Goal: Obtain resource: Obtain resource

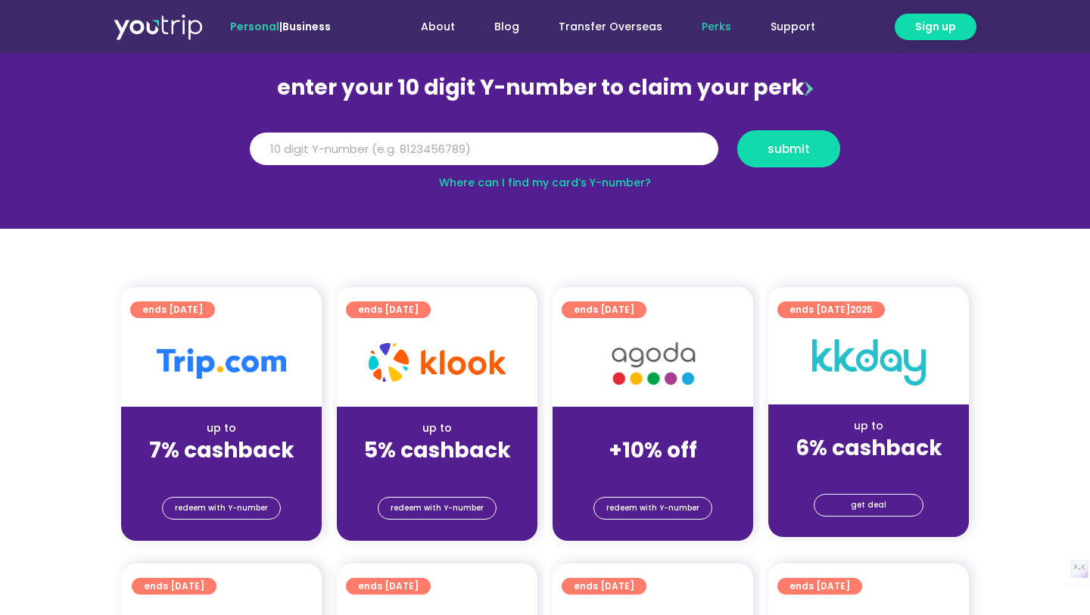
click at [213, 360] on img at bounding box center [221, 363] width 129 height 30
click at [257, 529] on div "redeem with Y-number" at bounding box center [221, 510] width 201 height 61
click at [257, 519] on span "redeem with Y-number" at bounding box center [221, 508] width 93 height 21
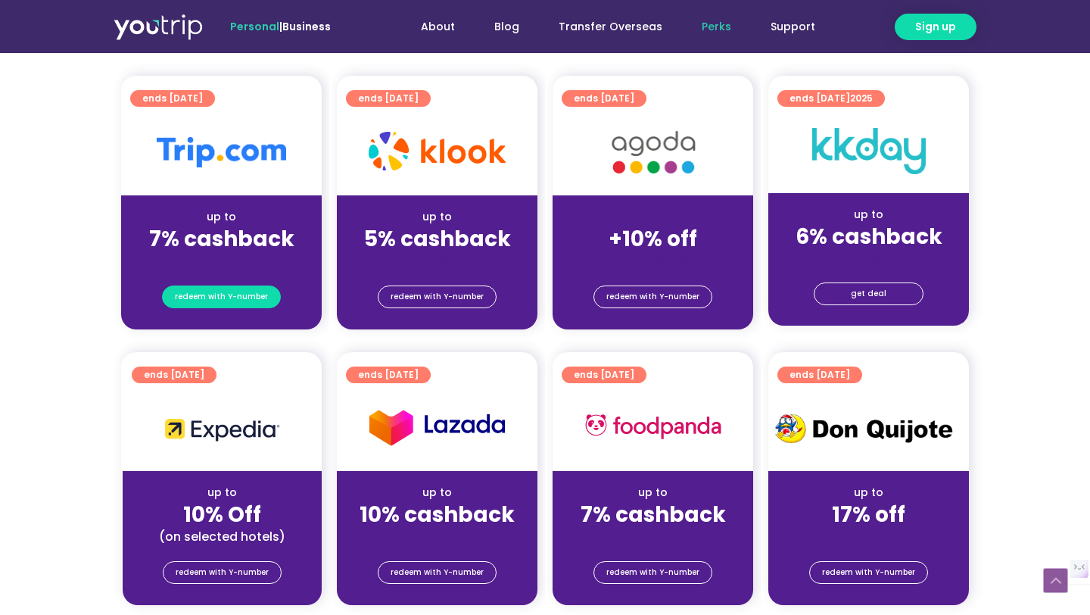
click at [246, 299] on span "redeem with Y-number" at bounding box center [221, 296] width 93 height 21
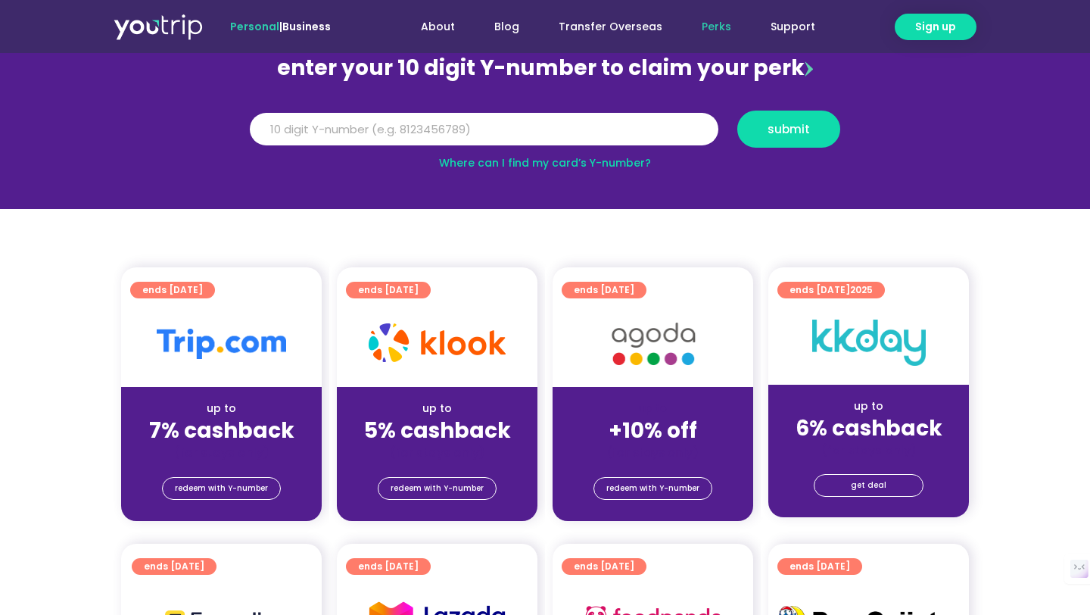
click at [247, 339] on img at bounding box center [221, 344] width 129 height 30
click at [210, 307] on div at bounding box center [221, 344] width 201 height 86
click at [219, 452] on div "(for stays only)" at bounding box center [221, 452] width 176 height 16
click at [220, 453] on div "(for stays only)" at bounding box center [221, 452] width 176 height 16
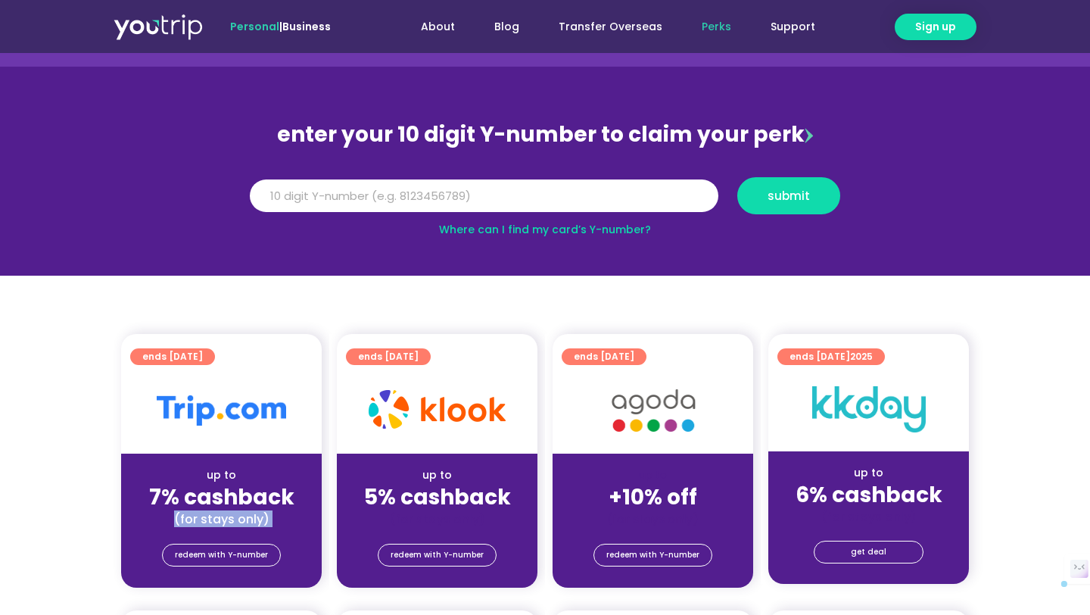
scroll to position [59, 0]
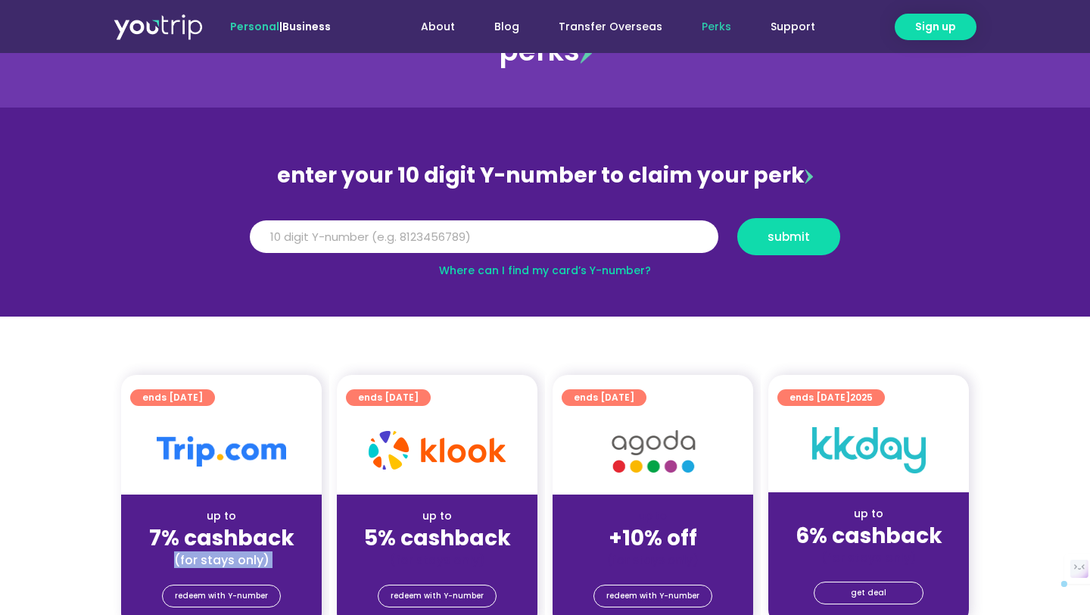
click at [220, 453] on img at bounding box center [221, 451] width 129 height 30
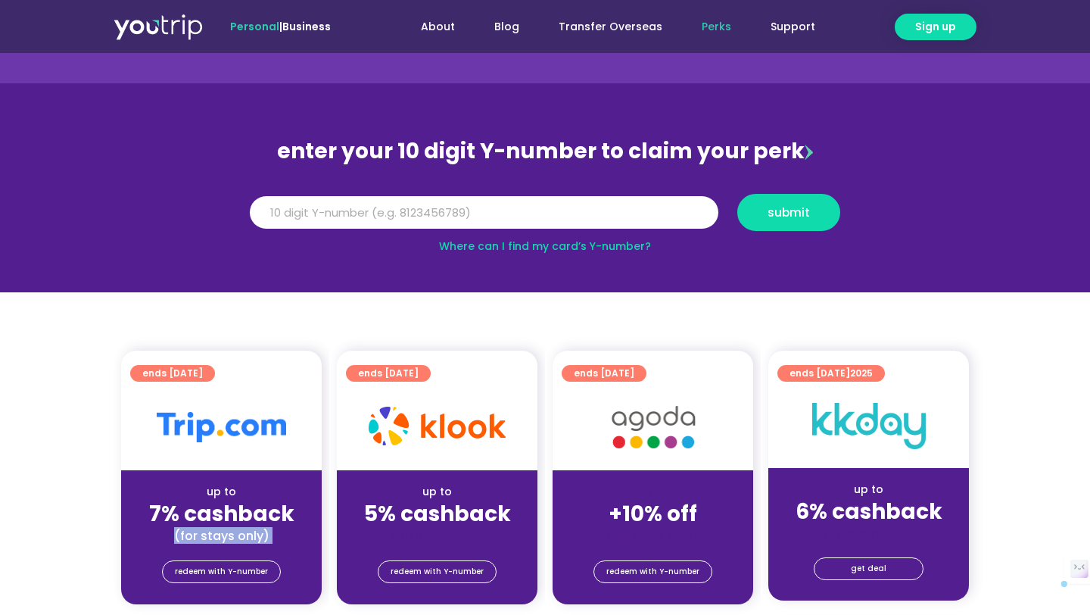
scroll to position [80, 0]
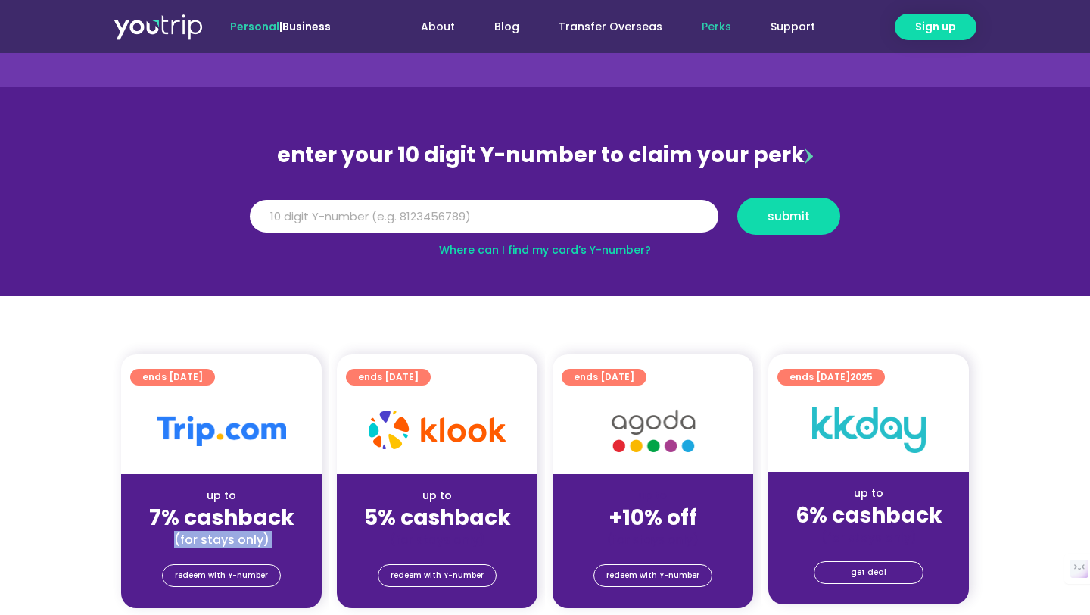
click at [805, 158] on img at bounding box center [809, 155] width 8 height 15
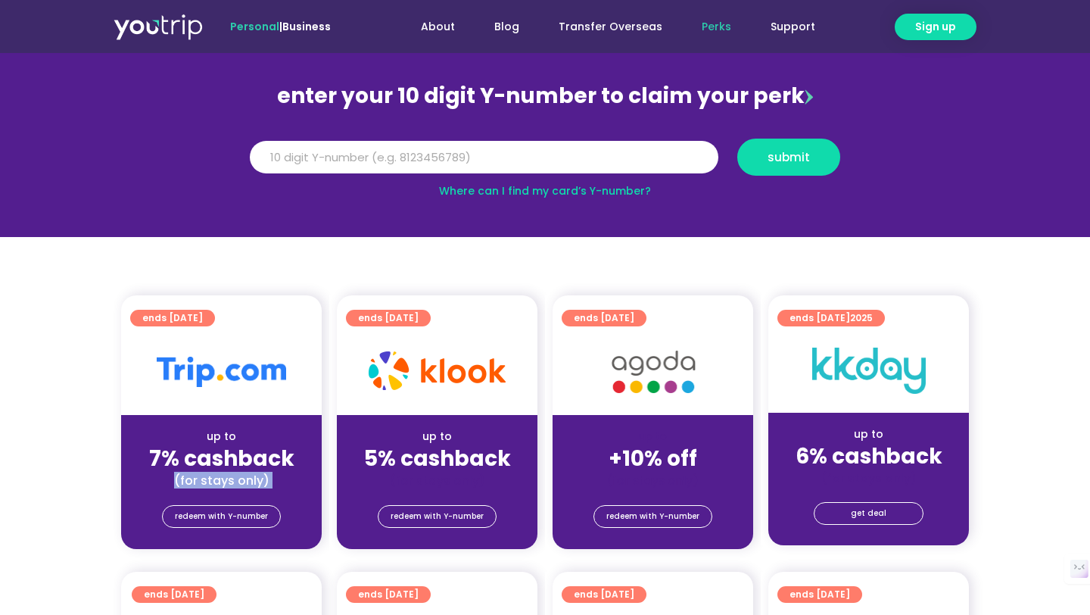
scroll to position [147, 0]
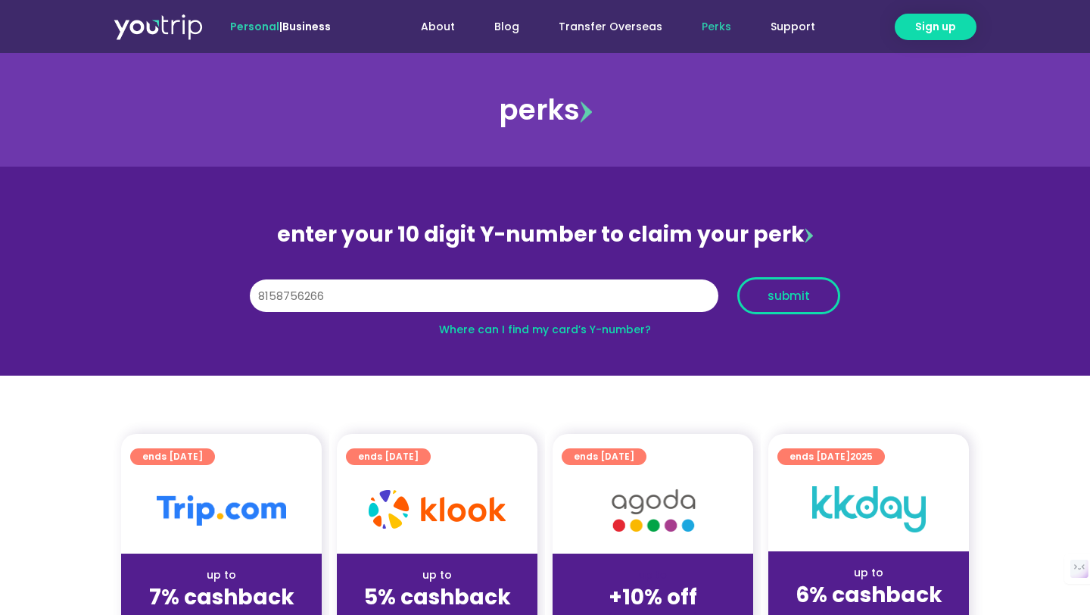
type input "8158756266"
click at [780, 296] on span "submit" at bounding box center [789, 295] width 42 height 11
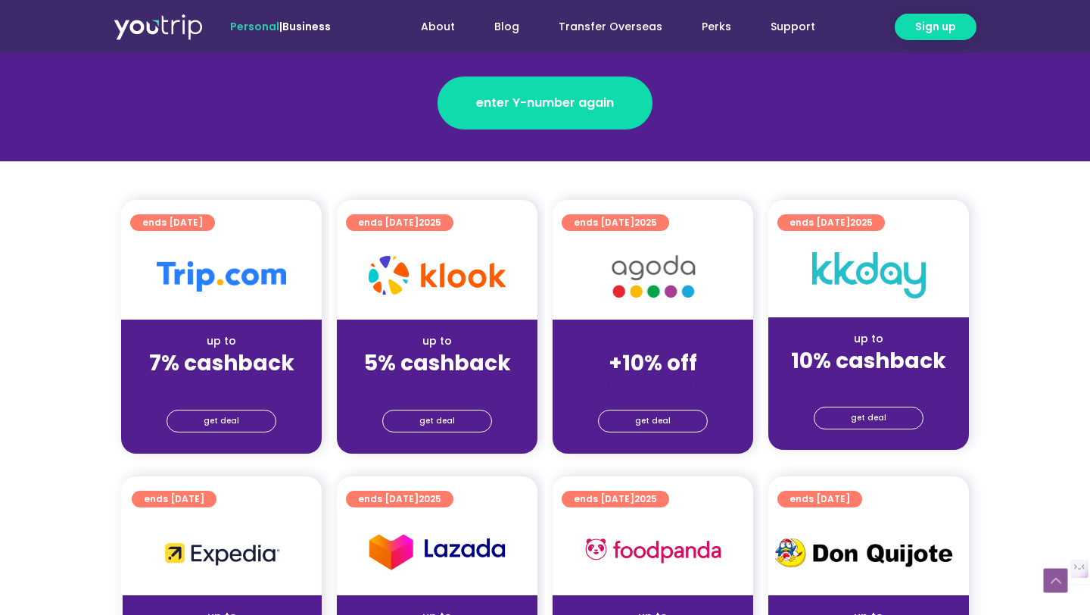
scroll to position [257, 0]
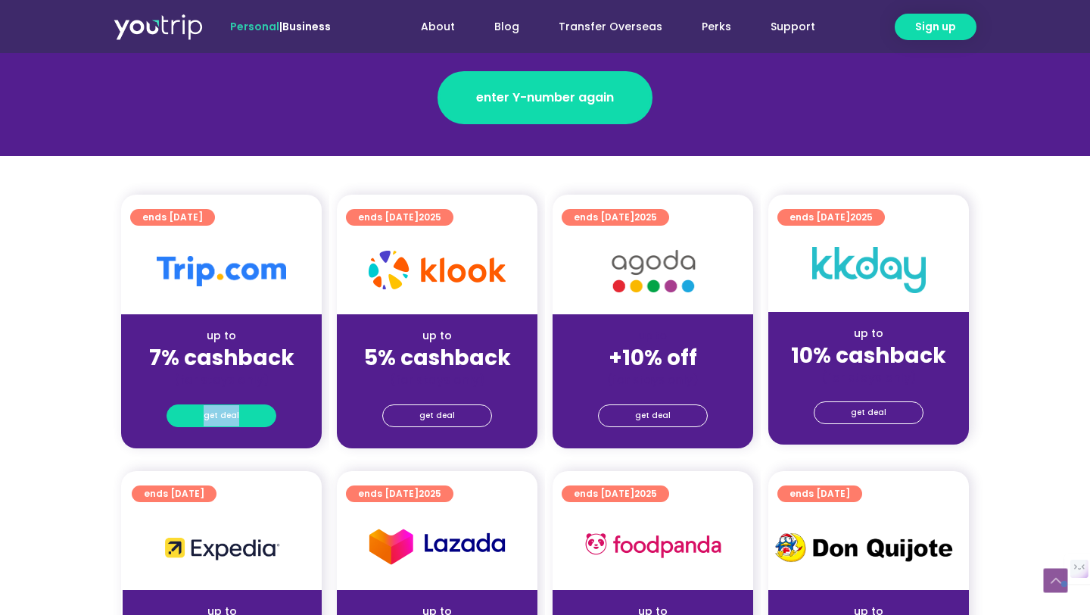
click at [214, 424] on span "get deal" at bounding box center [222, 415] width 36 height 21
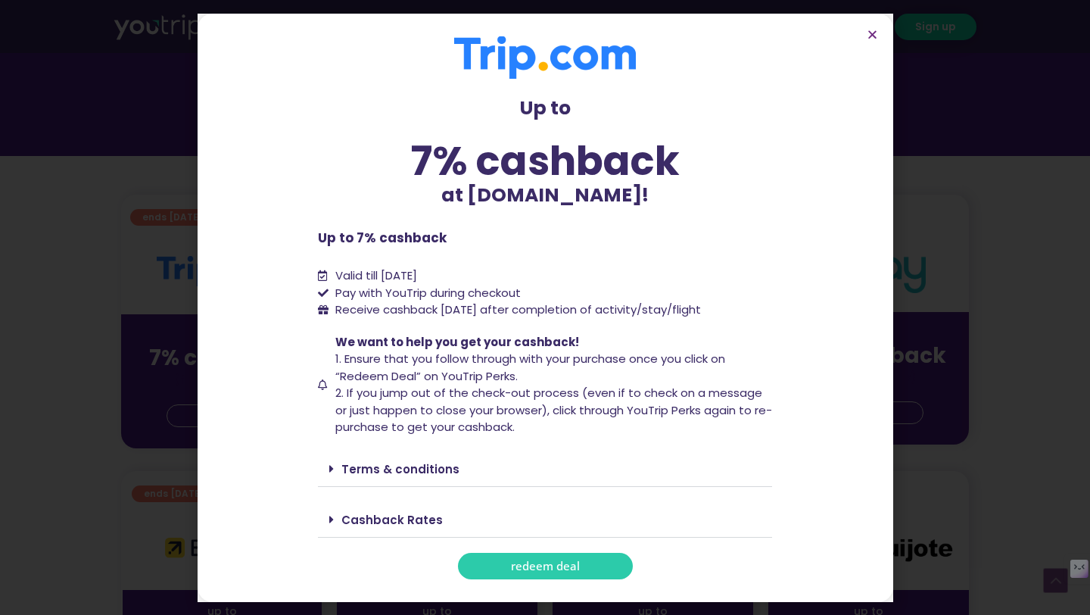
click at [533, 568] on span "redeem deal" at bounding box center [545, 565] width 69 height 11
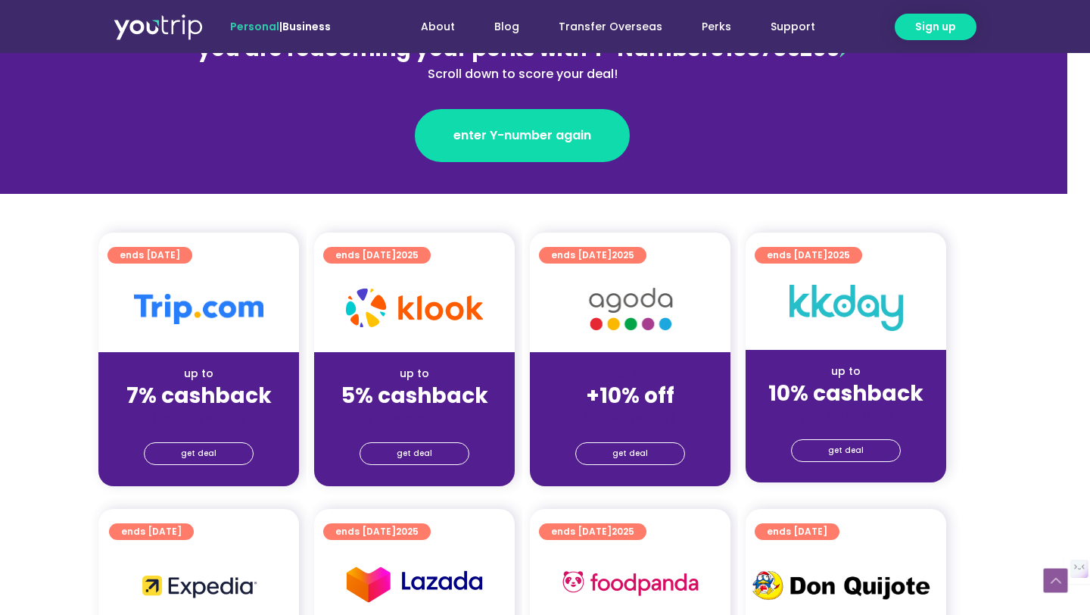
scroll to position [242, 23]
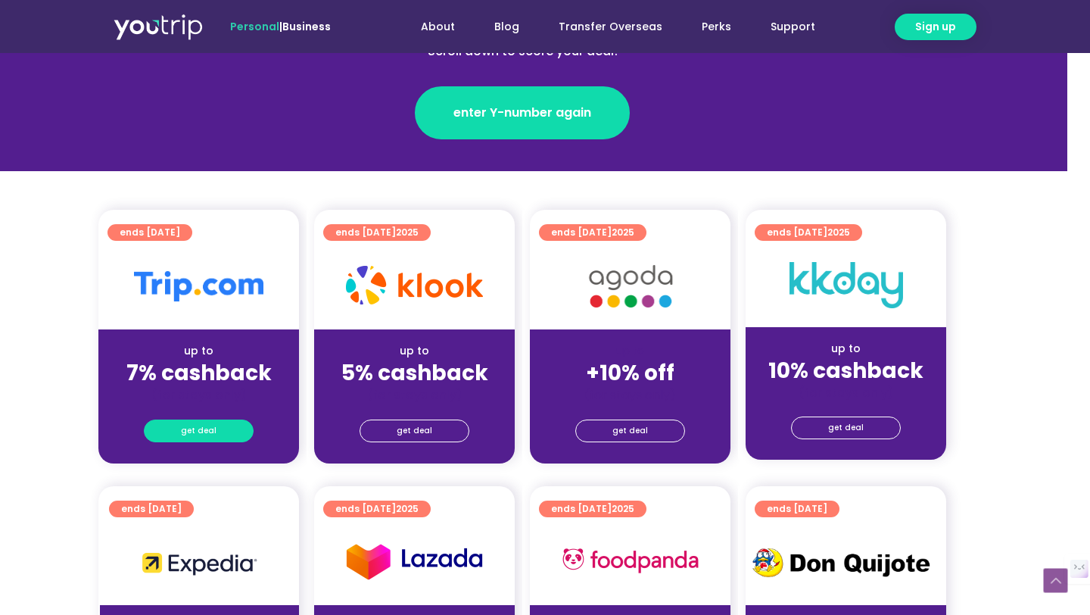
click at [227, 441] on link "get deal" at bounding box center [199, 431] width 110 height 23
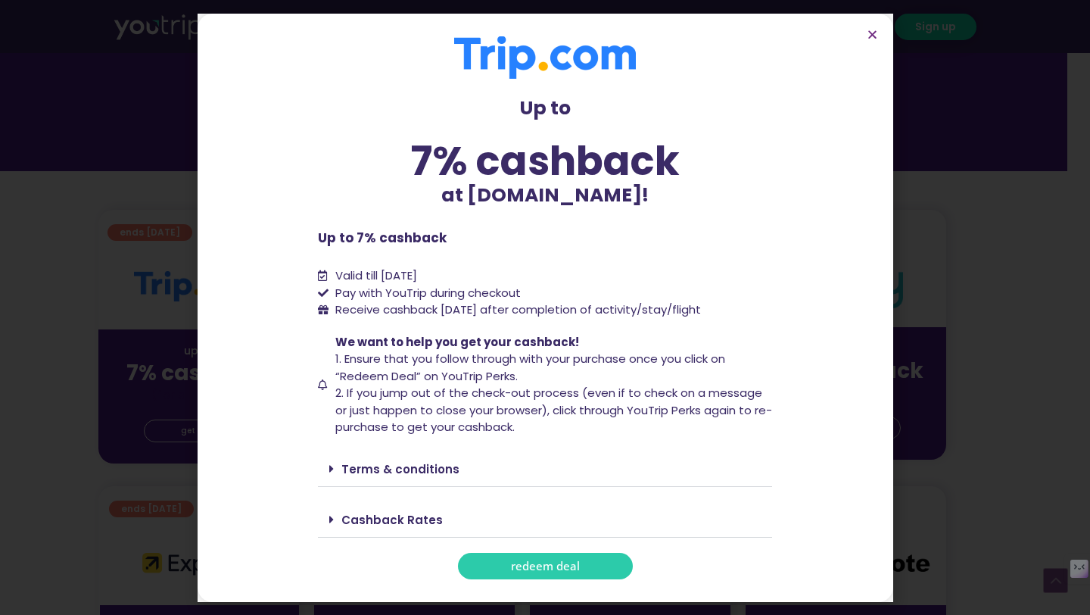
click at [379, 516] on link "Cashback Rates" at bounding box center [392, 520] width 101 height 16
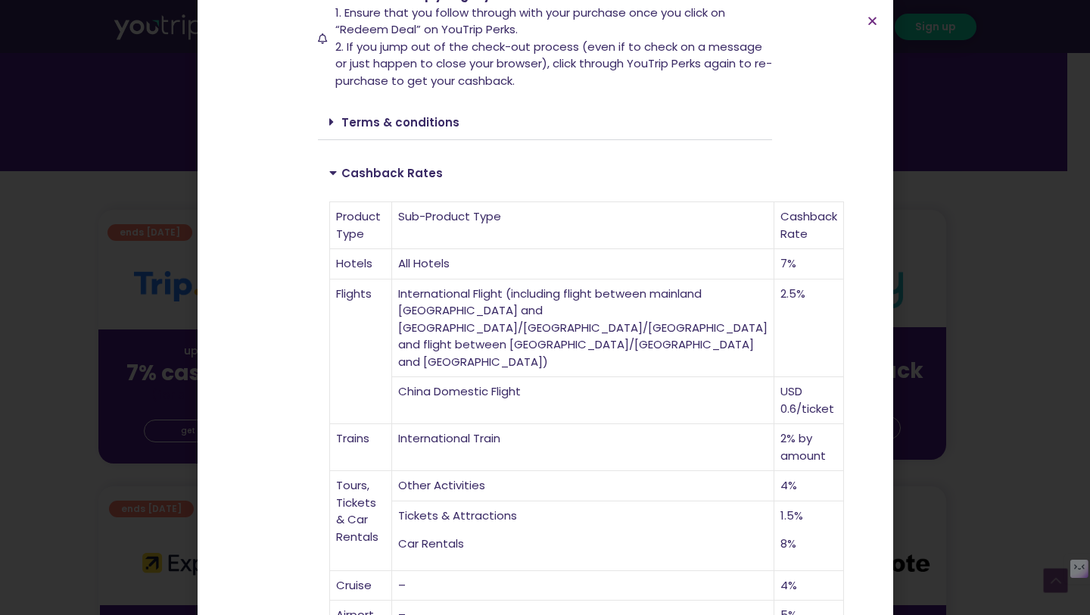
scroll to position [337, 0]
